Goal: Task Accomplishment & Management: Use online tool/utility

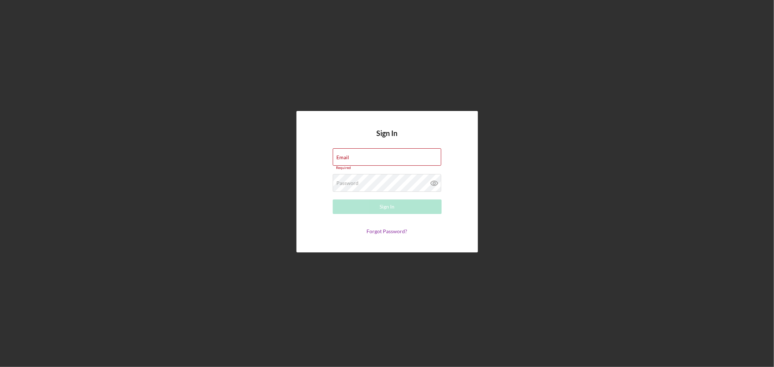
type input "[EMAIL_ADDRESS][DOMAIN_NAME]"
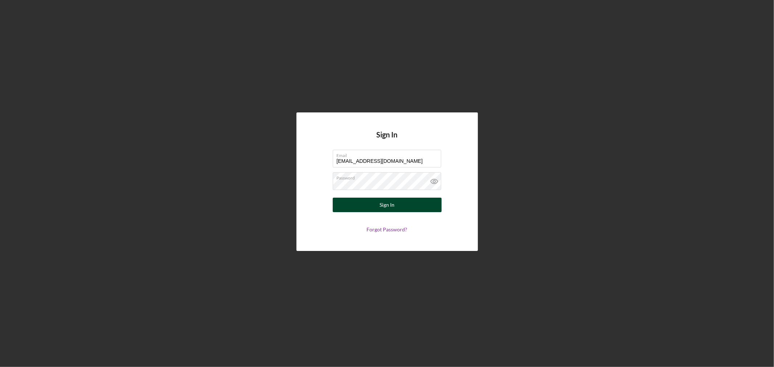
click at [406, 207] on button "Sign In" at bounding box center [387, 205] width 109 height 15
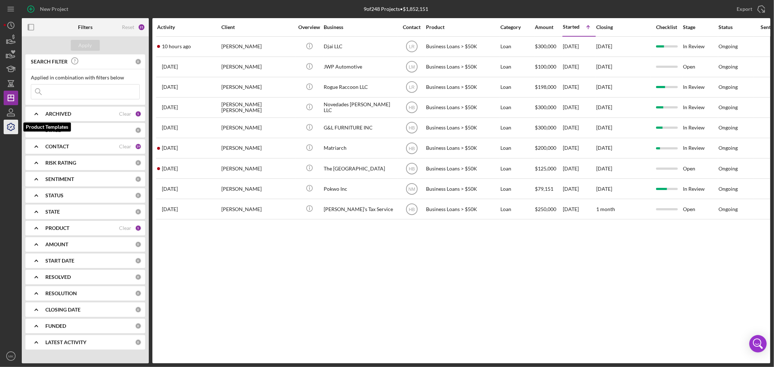
click at [11, 128] on polyline "button" at bounding box center [11, 127] width 2 height 1
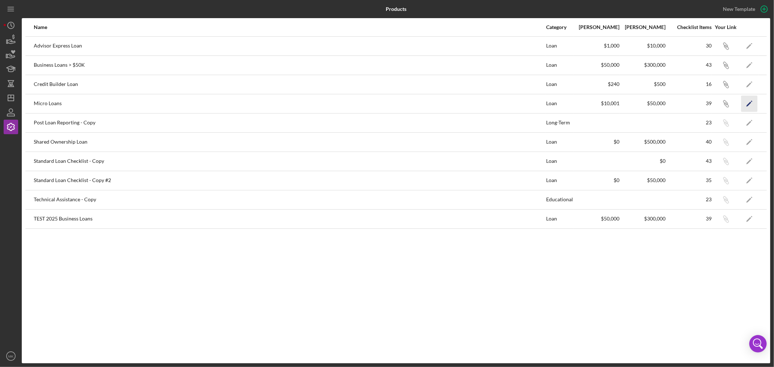
click at [750, 102] on polygon "button" at bounding box center [749, 104] width 5 height 5
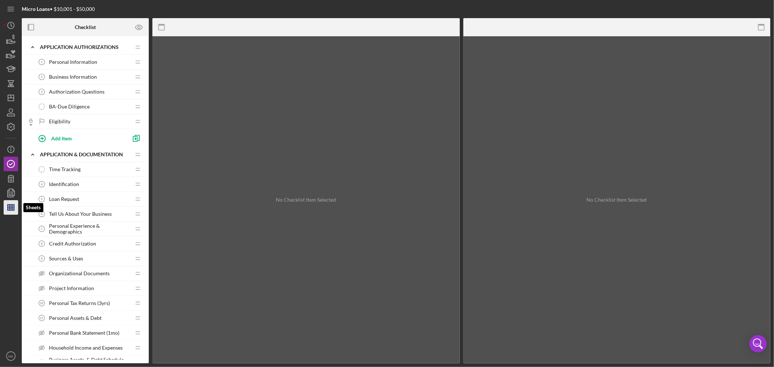
click at [11, 208] on icon "button" at bounding box center [11, 208] width 18 height 18
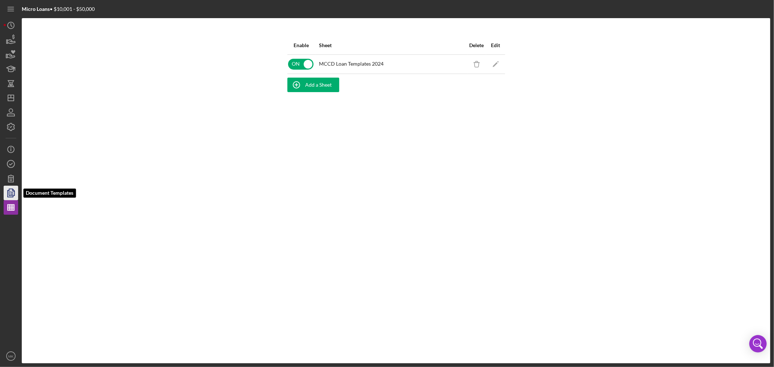
click at [13, 191] on polyline "button" at bounding box center [14, 191] width 2 height 2
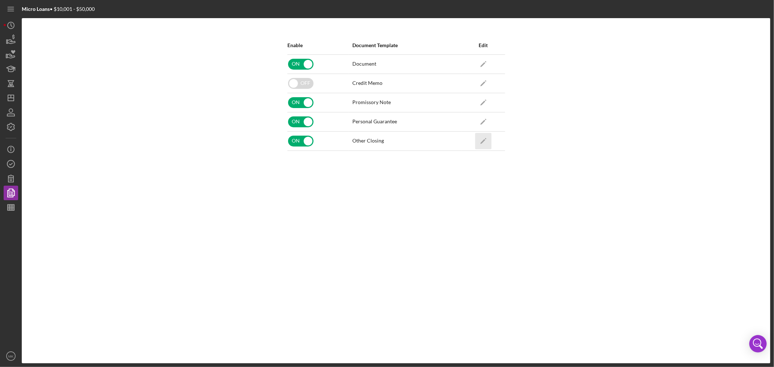
click at [484, 142] on polygon "button" at bounding box center [483, 141] width 5 height 5
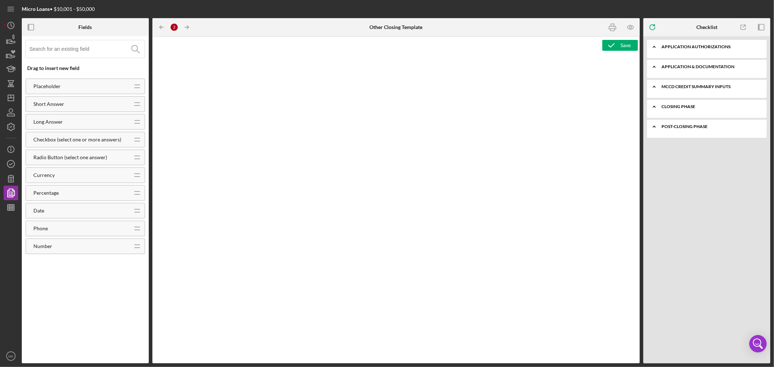
type textarea "<p style="margin: 0; text-align: center; font-size: 11pt; font-family: 'Times N…"
